Goal: Task Accomplishment & Management: Use online tool/utility

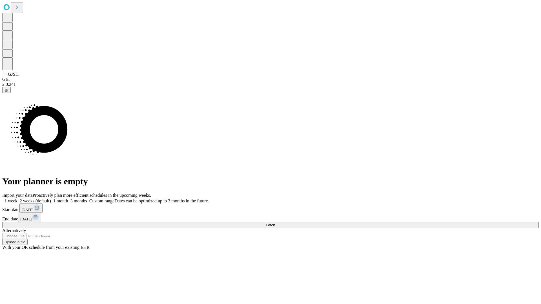
click at [275, 223] on span "Fetch" at bounding box center [270, 225] width 9 height 4
